Goal: Task Accomplishment & Management: Use online tool/utility

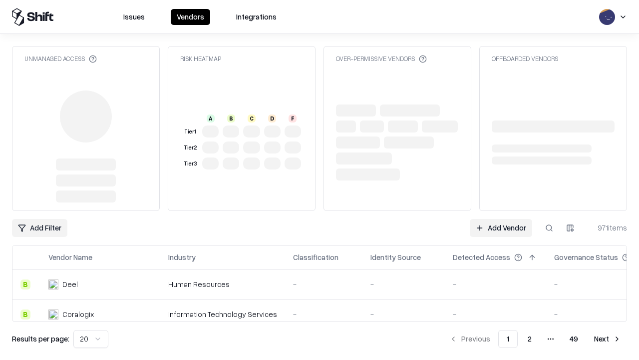
click at [501, 219] on link "Add Vendor" at bounding box center [501, 228] width 62 height 18
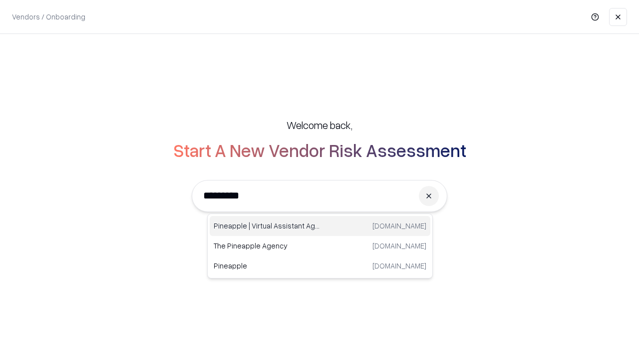
click at [320, 226] on div "Pineapple | Virtual Assistant Agency [DOMAIN_NAME]" at bounding box center [320, 226] width 221 height 20
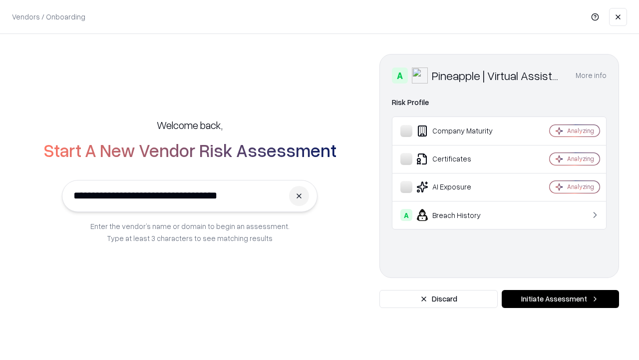
type input "**********"
click at [560, 299] on button "Initiate Assessment" at bounding box center [560, 299] width 117 height 18
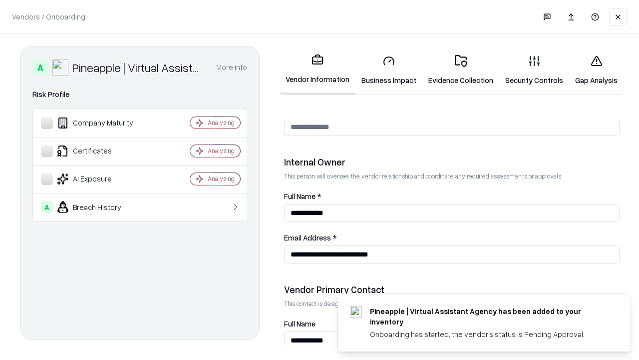
scroll to position [517, 0]
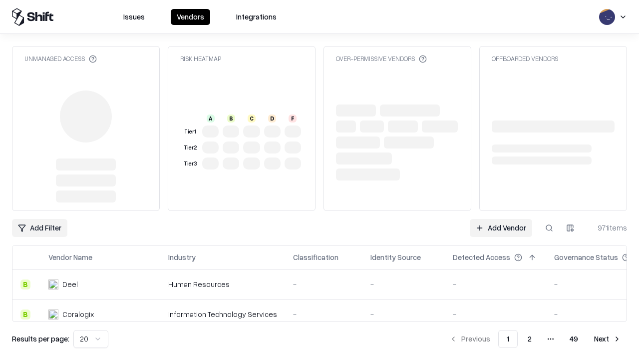
click at [501, 228] on link "Add Vendor" at bounding box center [501, 228] width 62 height 18
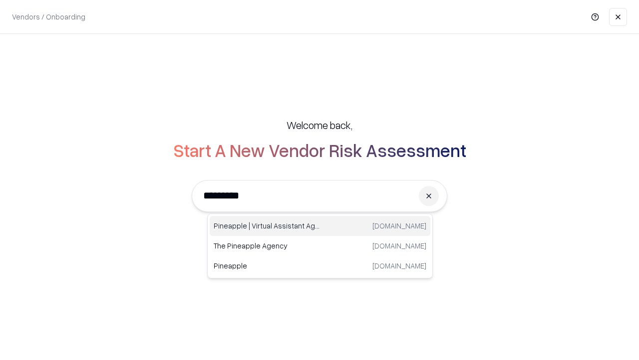
click at [320, 226] on div "Pineapple | Virtual Assistant Agency [DOMAIN_NAME]" at bounding box center [320, 226] width 221 height 20
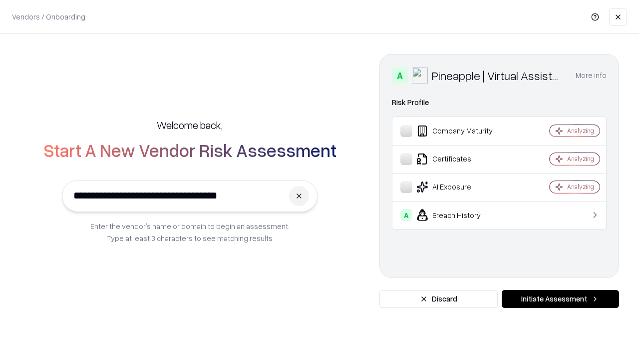
type input "**********"
click at [560, 299] on button "Initiate Assessment" at bounding box center [560, 299] width 117 height 18
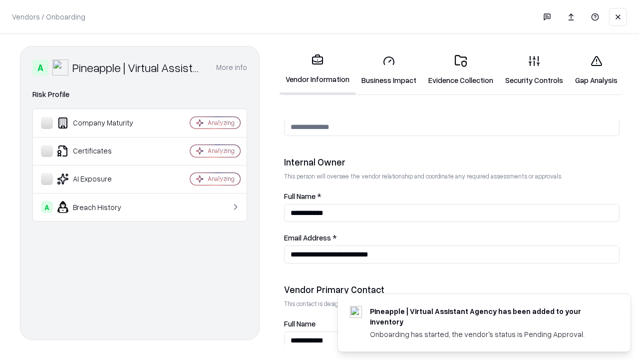
scroll to position [517, 0]
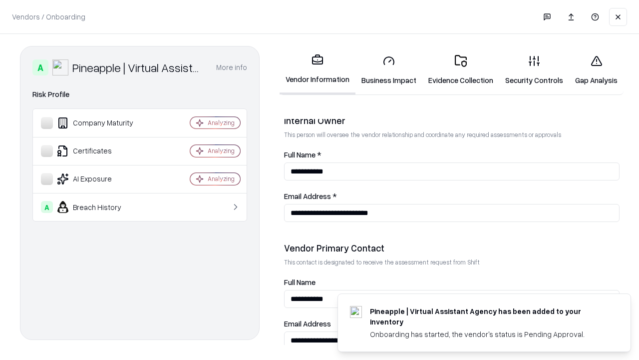
click at [596, 70] on link "Gap Analysis" at bounding box center [596, 70] width 54 height 46
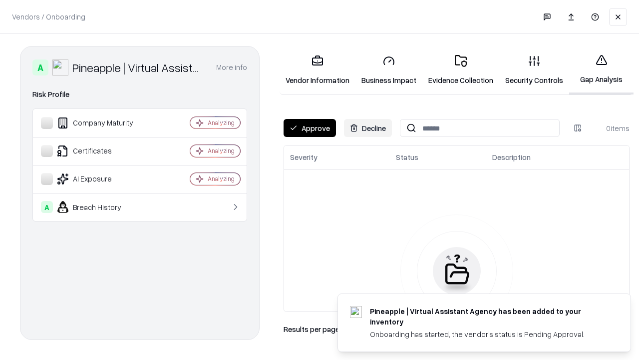
click at [310, 128] on button "Approve" at bounding box center [310, 128] width 52 height 18
